Goal: Information Seeking & Learning: Find specific fact

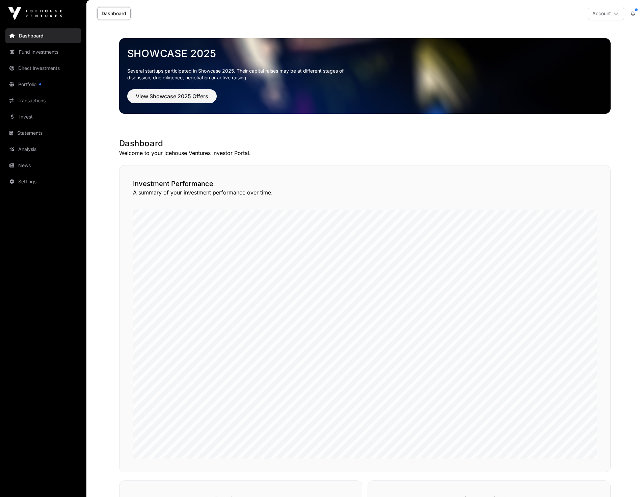
click at [48, 55] on link "Fund Investments" at bounding box center [43, 52] width 76 height 15
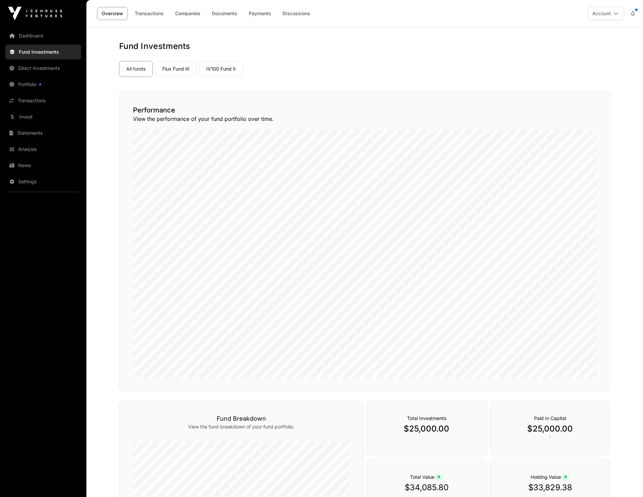
click at [30, 82] on link "Portfolio" at bounding box center [43, 84] width 76 height 15
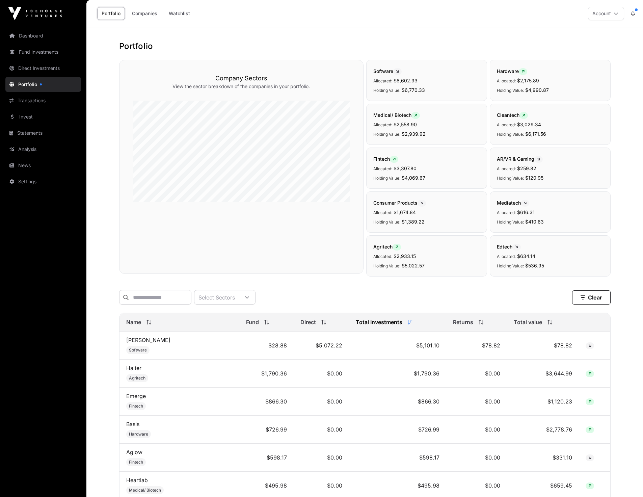
click at [633, 11] on button at bounding box center [632, 13] width 12 height 13
click at [589, 85] on div "IV100 Fund II has made a new investment into Sharesies." at bounding box center [582, 81] width 94 height 11
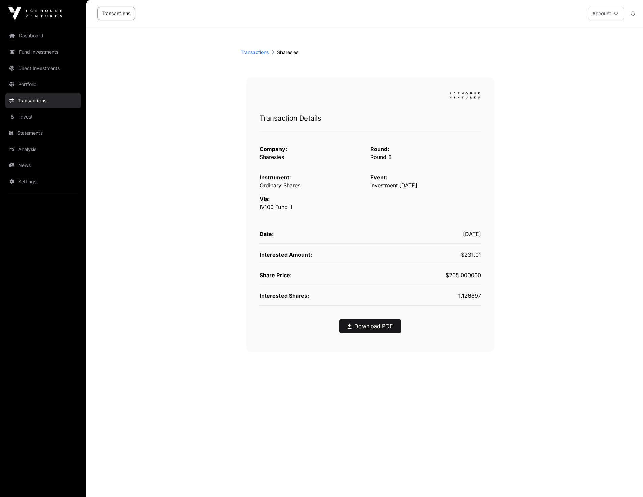
click at [42, 46] on link "Fund Investments" at bounding box center [43, 52] width 76 height 15
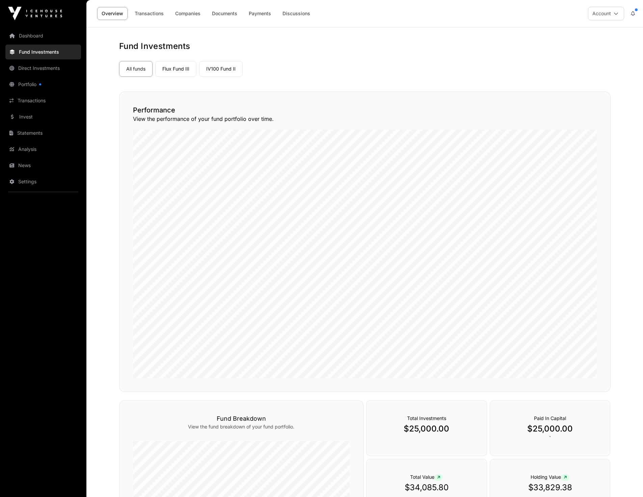
click at [178, 71] on link "Flux Fund III" at bounding box center [175, 69] width 41 height 16
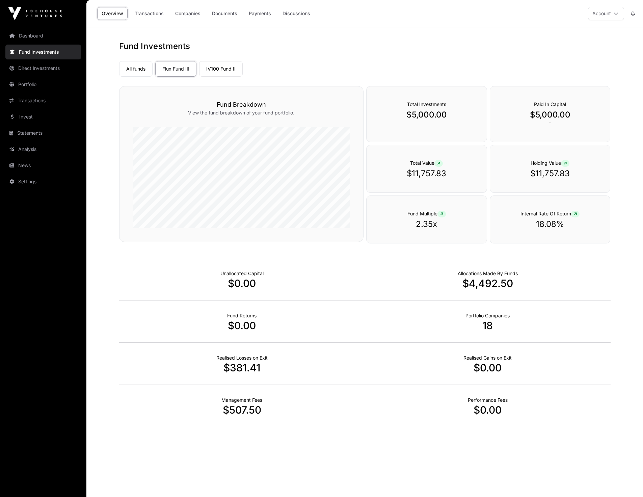
click at [453, 175] on p "$11,757.83" at bounding box center [426, 173] width 93 height 11
drag, startPoint x: 536, startPoint y: 174, endPoint x: 619, endPoint y: 175, distance: 82.7
click at [619, 175] on div "Fund Investments All funds Flux Fund III IV100 Fund II Select a fund Flux Fund …" at bounding box center [365, 238] width 518 height 394
copy p "11,757.83"
click at [225, 72] on link "IV100 Fund II" at bounding box center [221, 69] width 44 height 16
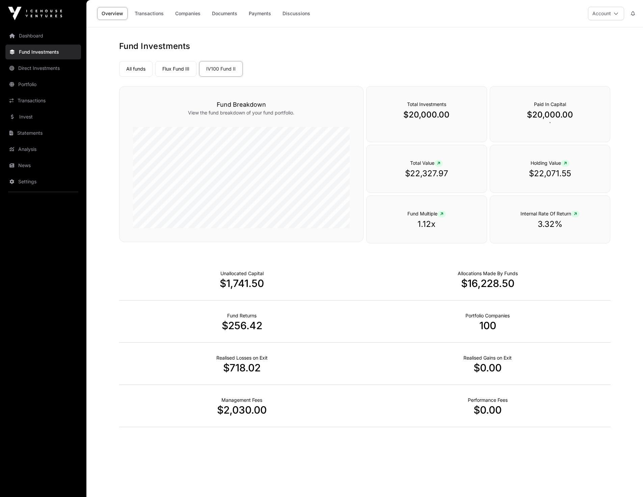
click at [576, 175] on p "$22,071.55" at bounding box center [549, 173] width 93 height 11
drag, startPoint x: 576, startPoint y: 174, endPoint x: 533, endPoint y: 174, distance: 42.5
click at [533, 174] on p "$22,071.55" at bounding box center [549, 173] width 93 height 11
copy p "22,071.55"
